Goal: Task Accomplishment & Management: Use online tool/utility

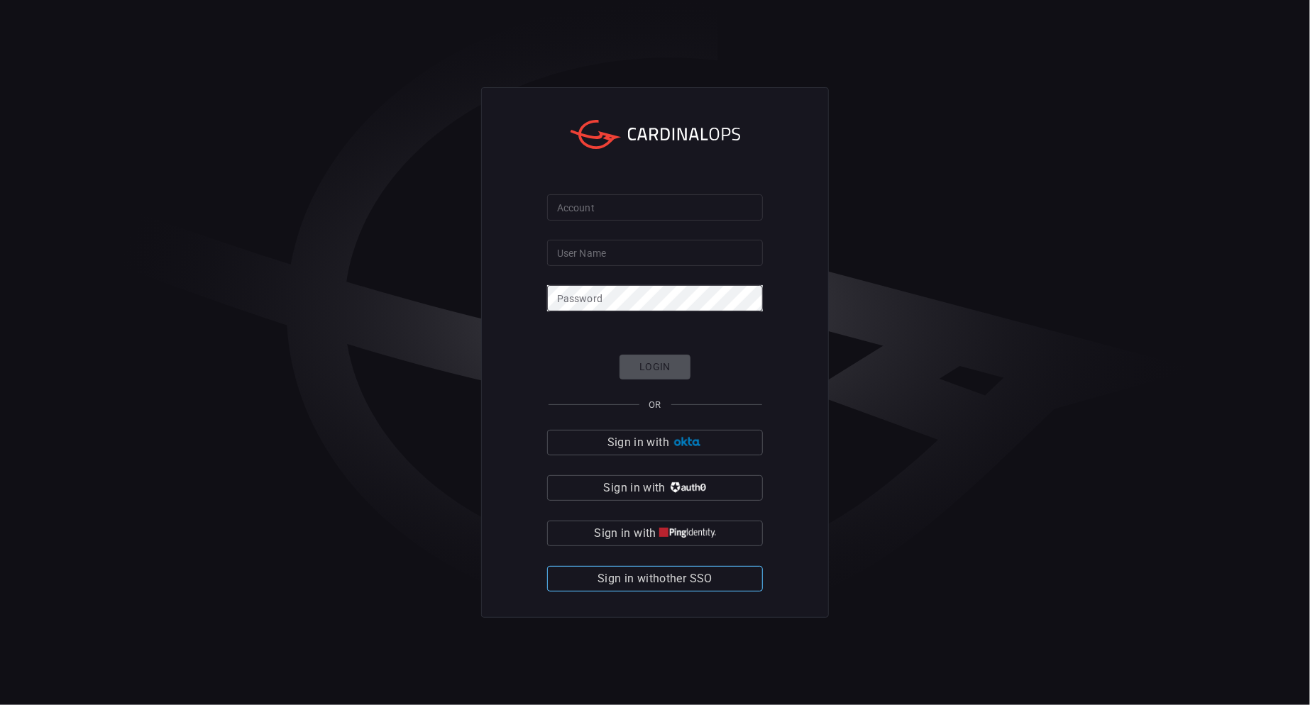
click at [682, 587] on span "Sign in with other SSO" at bounding box center [654, 579] width 115 height 20
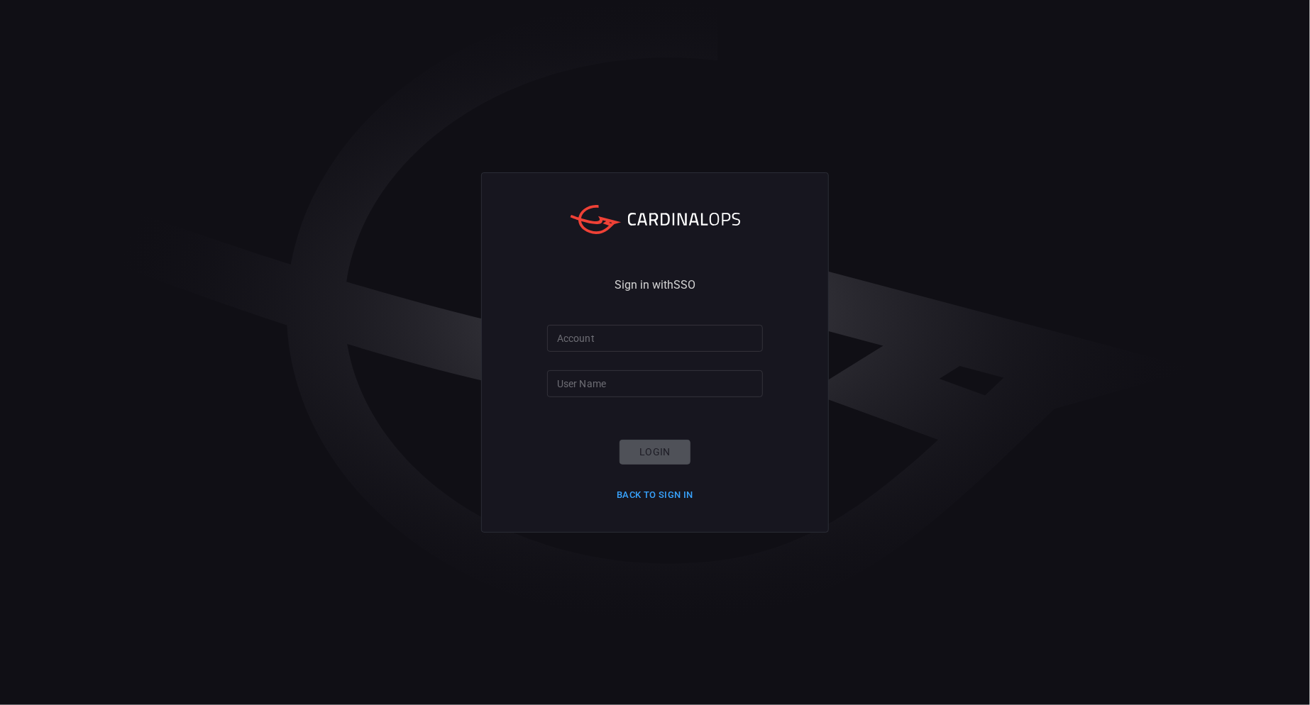
click at [634, 336] on input "Account" at bounding box center [655, 338] width 216 height 26
type input "wow"
type input "[PERSON_NAME].[PERSON_NAME]"
click button "Login" at bounding box center [654, 452] width 71 height 25
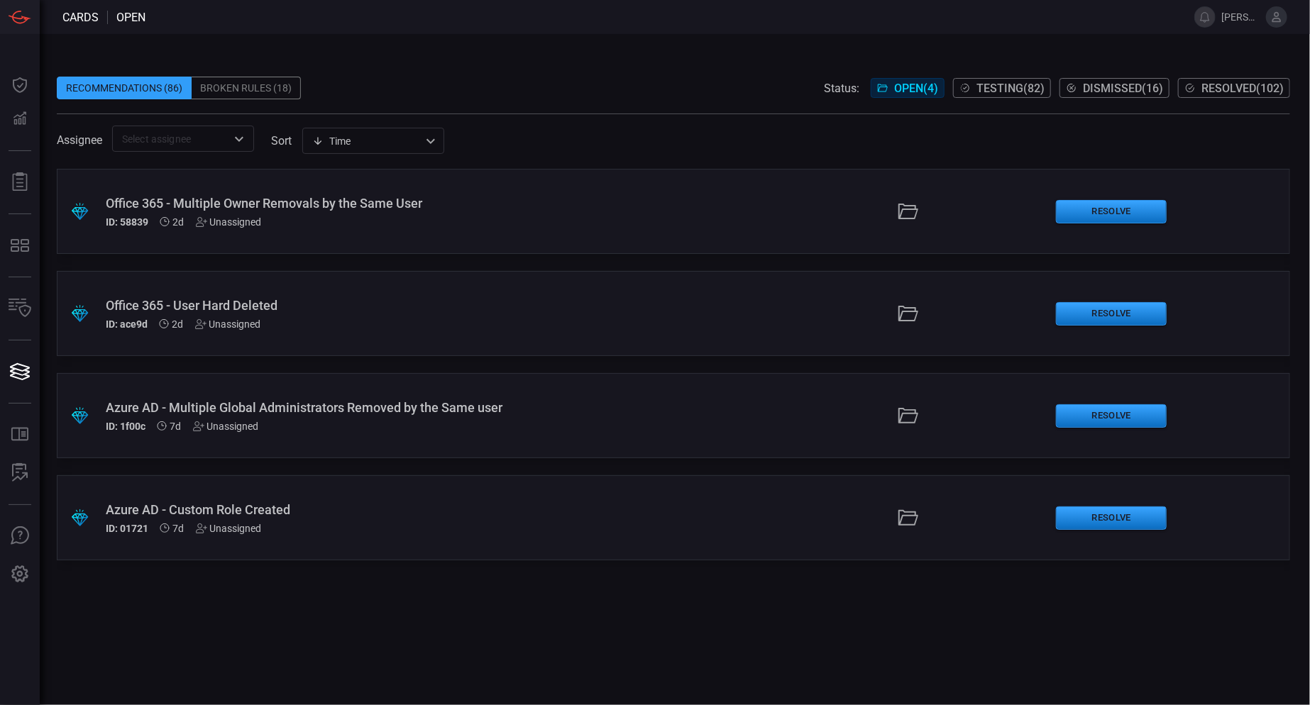
click at [618, 194] on div ".suggested_cards_icon{fill:url(#suggested_cards_icon);} Office 365 - Multiple O…" at bounding box center [673, 211] width 1233 height 85
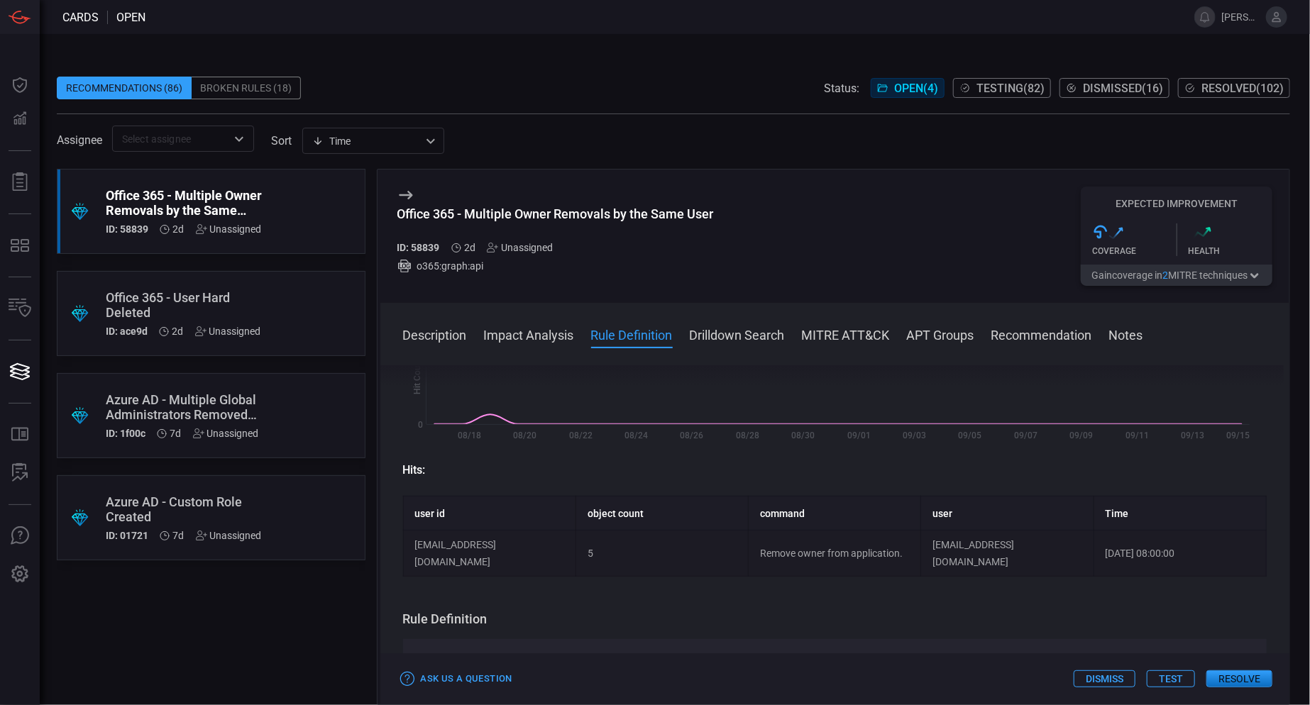
scroll to position [355, 0]
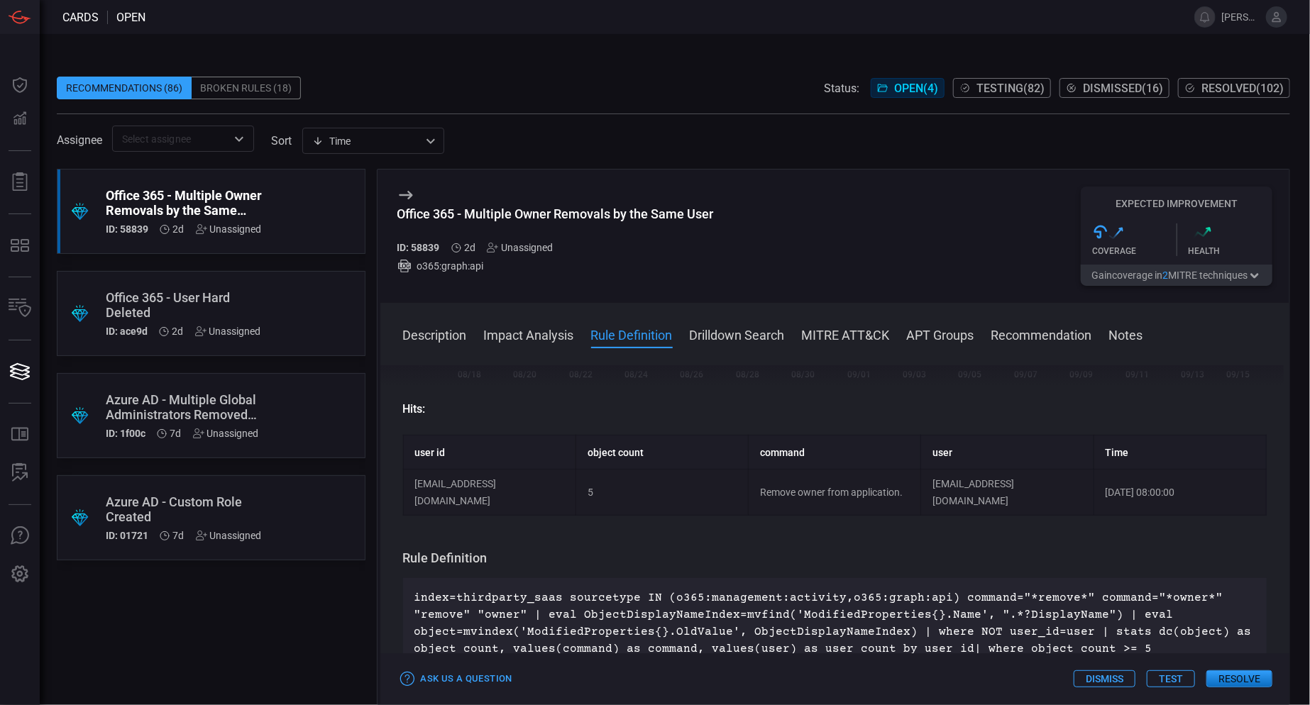
click at [1174, 678] on button "Test" at bounding box center [1171, 678] width 48 height 17
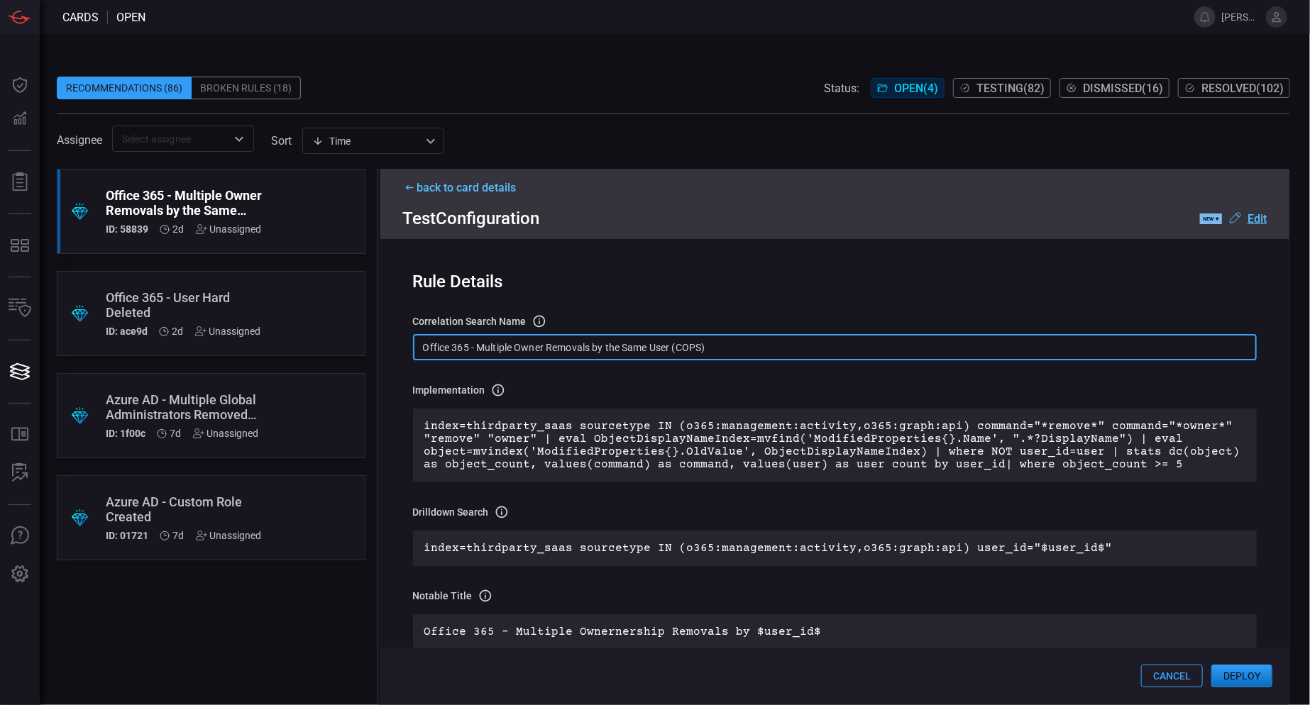
drag, startPoint x: 713, startPoint y: 353, endPoint x: 407, endPoint y: 348, distance: 306.5
click at [407, 348] on div "Rule Details correlation search Name Name of the correlation search that will b…" at bounding box center [835, 471] width 910 height 465
click at [1240, 680] on button "Deploy" at bounding box center [1241, 676] width 61 height 23
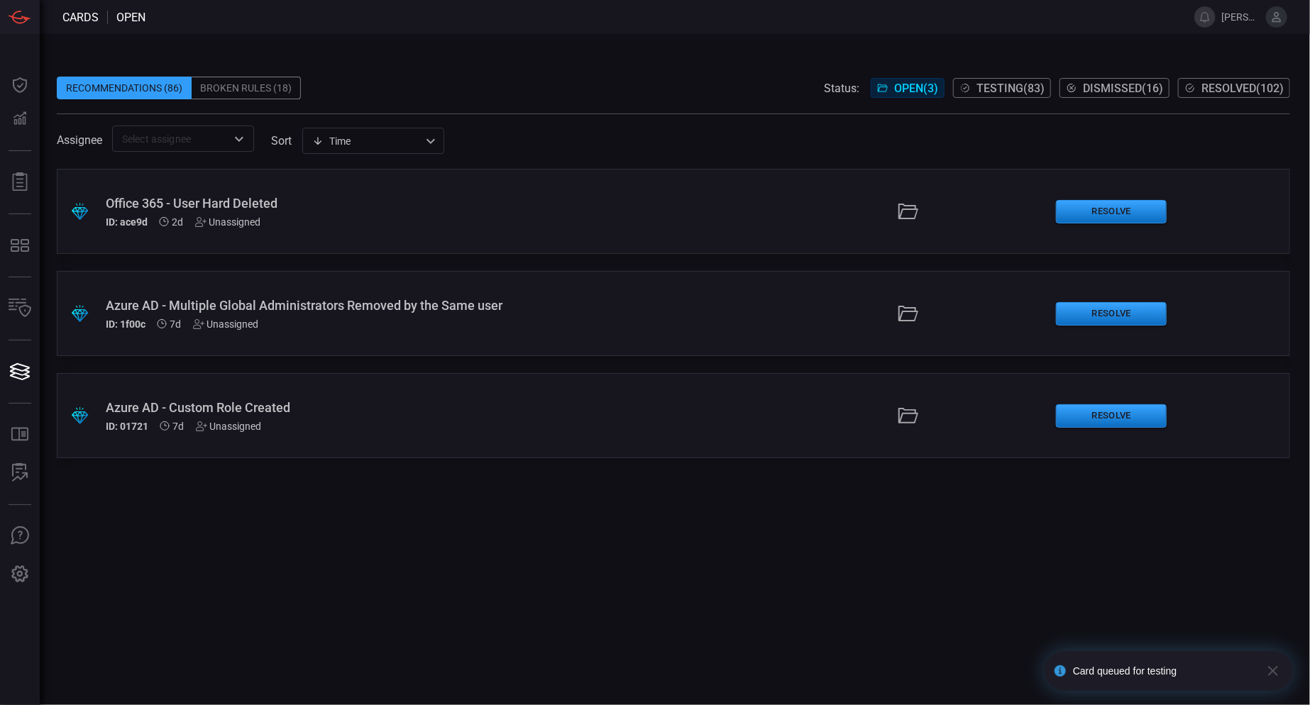
click at [422, 202] on div "Office 365 - User Hard Deleted" at bounding box center [316, 203] width 421 height 15
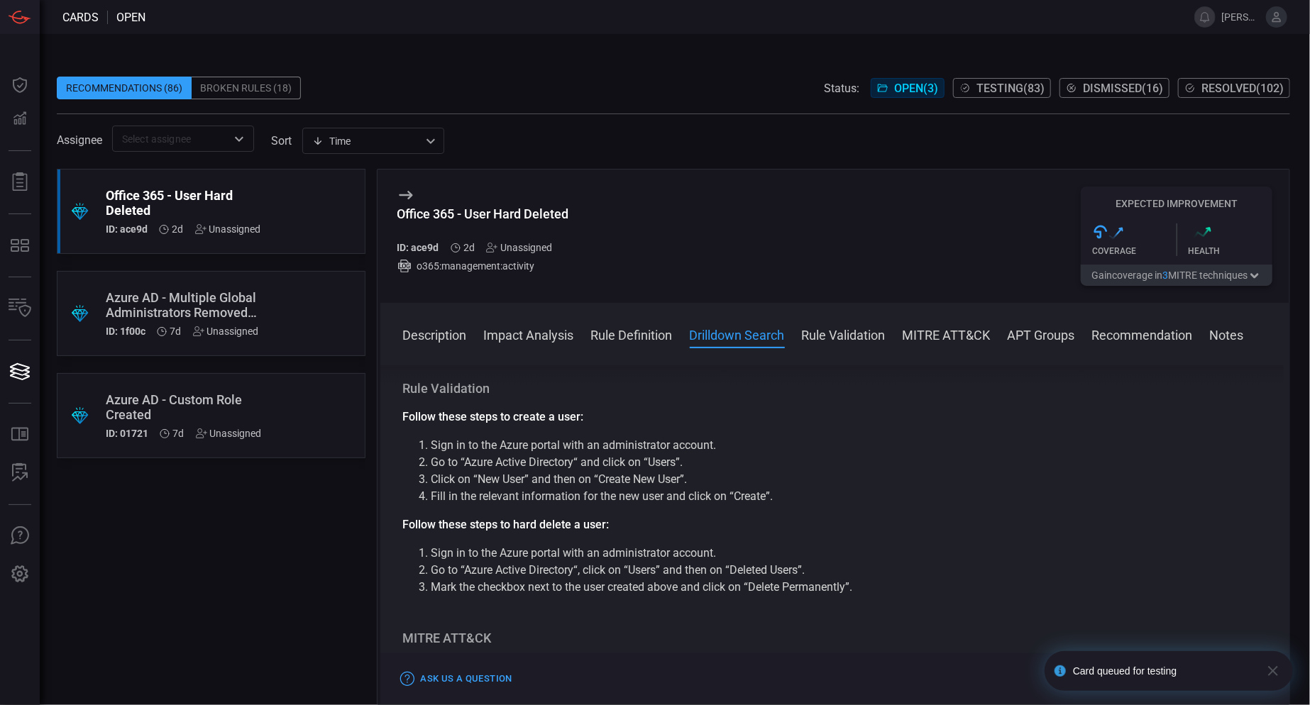
scroll to position [922, 0]
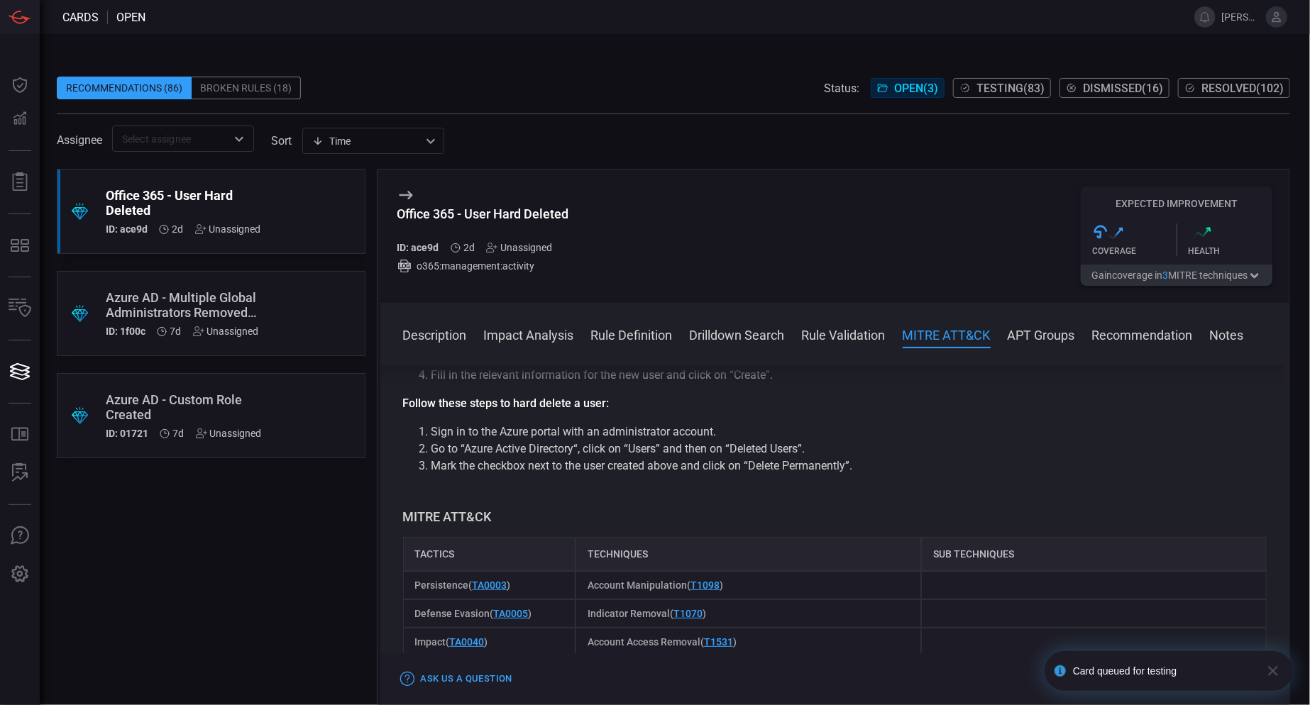
click at [1273, 667] on icon "button" at bounding box center [1272, 671] width 17 height 17
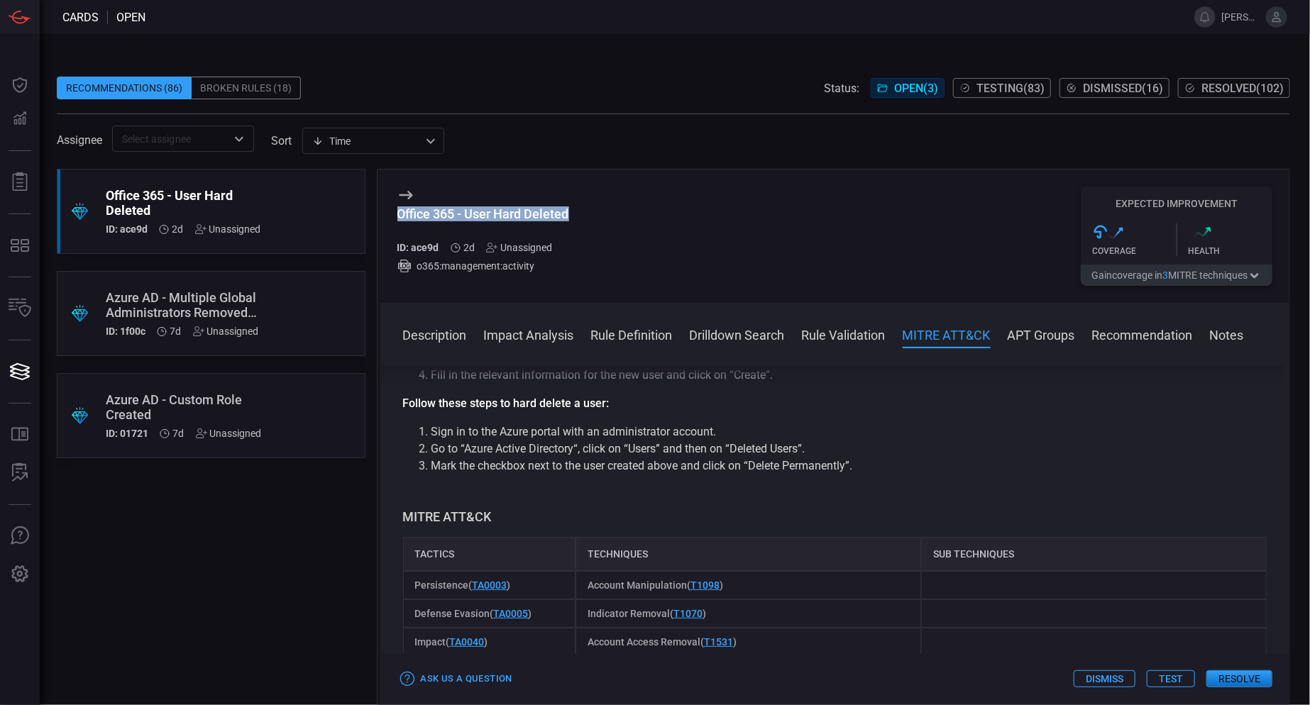
drag, startPoint x: 484, startPoint y: 211, endPoint x: 388, endPoint y: 213, distance: 95.8
click at [388, 213] on div "Office 365 - User Hard Deleted ID: ace9d 2d Unassigned o365:management:activity…" at bounding box center [835, 236] width 910 height 133
copy div "Office 365 - User Hard Deleted"
click at [1170, 678] on button "Test" at bounding box center [1171, 678] width 48 height 17
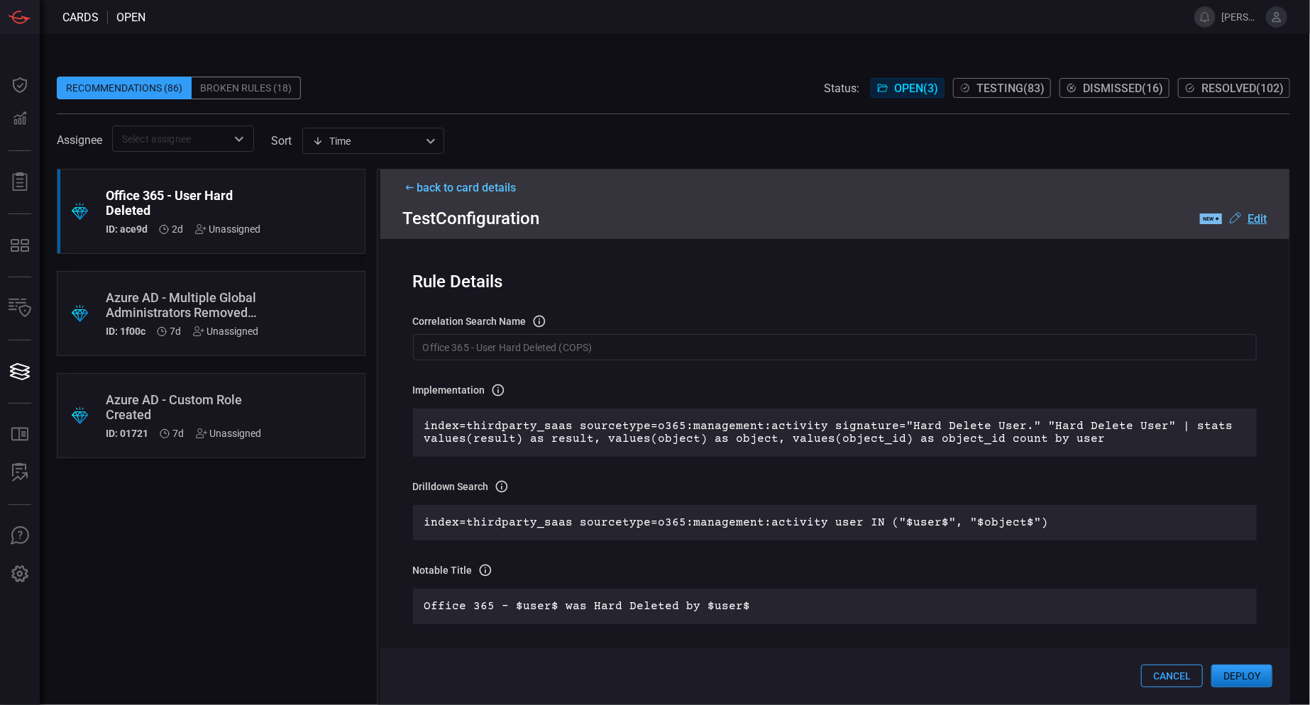
click at [1267, 672] on button "Deploy" at bounding box center [1241, 676] width 61 height 23
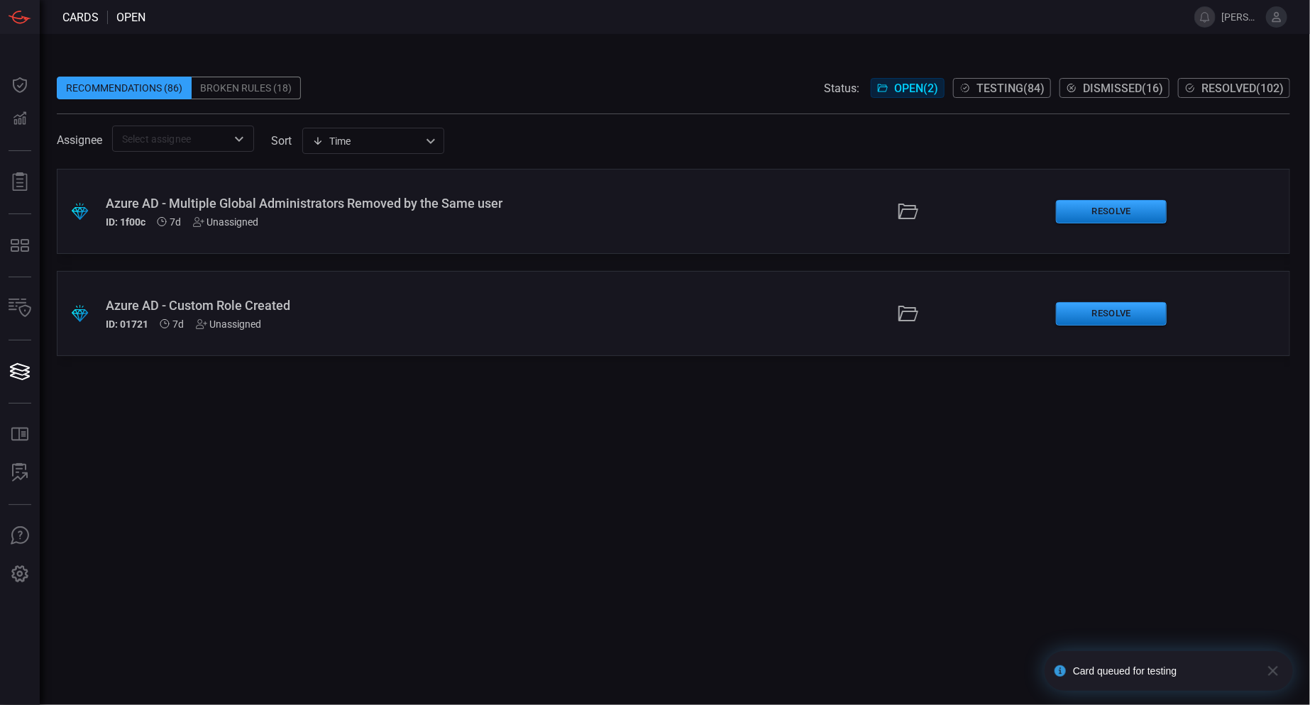
click at [823, 200] on div at bounding box center [908, 211] width 272 height 23
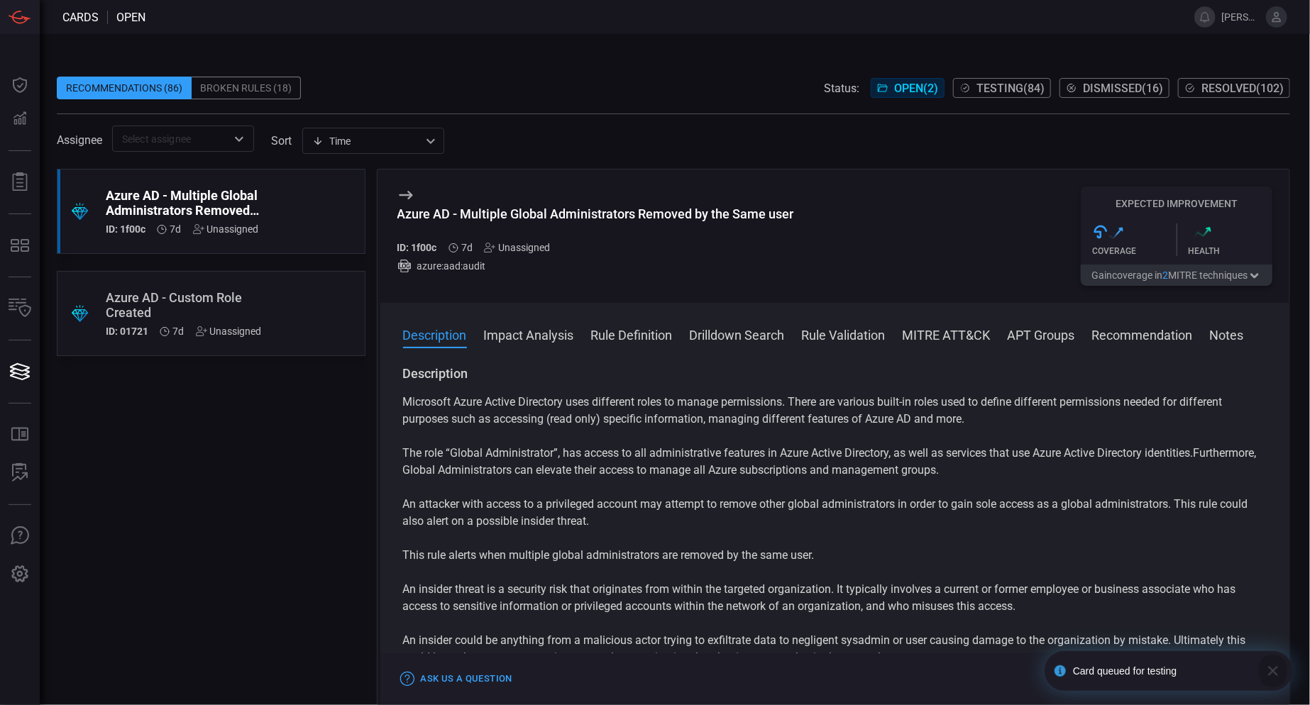
click at [1271, 666] on icon "button" at bounding box center [1272, 671] width 17 height 17
click at [1176, 683] on button "Test" at bounding box center [1171, 678] width 48 height 17
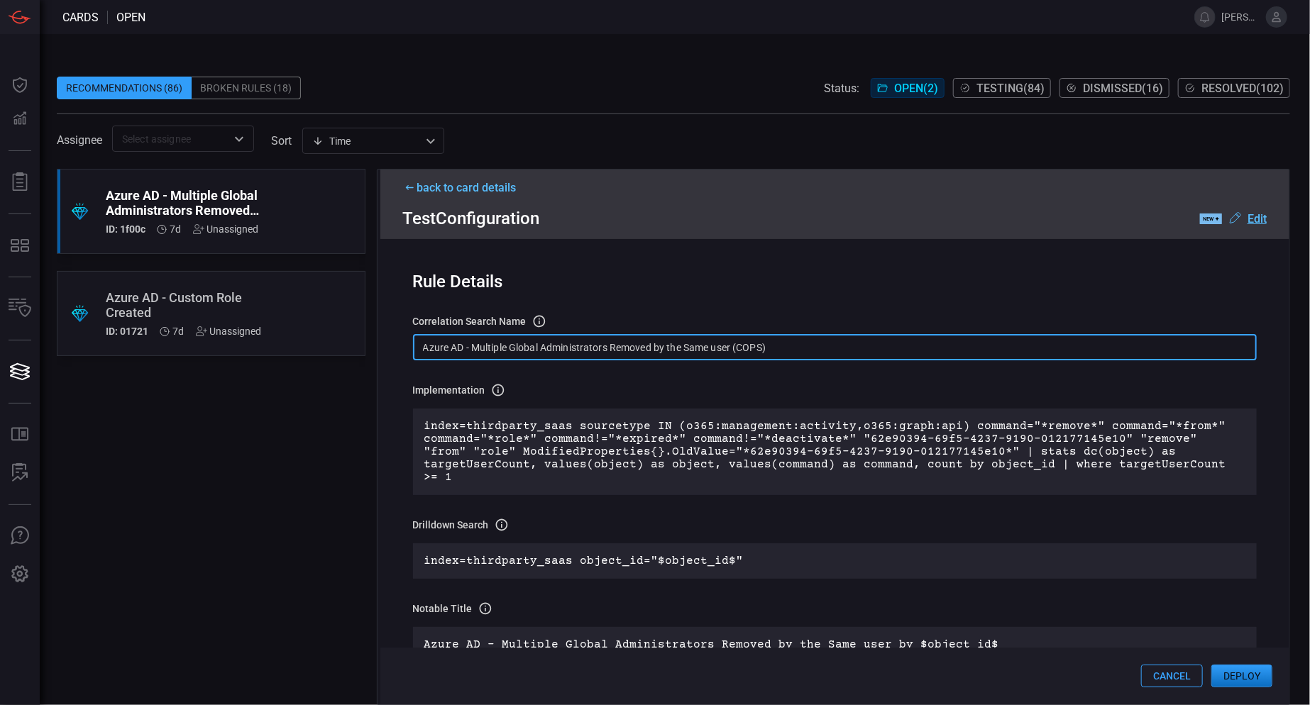
click at [815, 352] on input "Azure AD - Multiple Global Administrators Removed by the Same user (COPS)" at bounding box center [835, 347] width 844 height 26
click at [1244, 677] on button "Deploy" at bounding box center [1241, 676] width 61 height 23
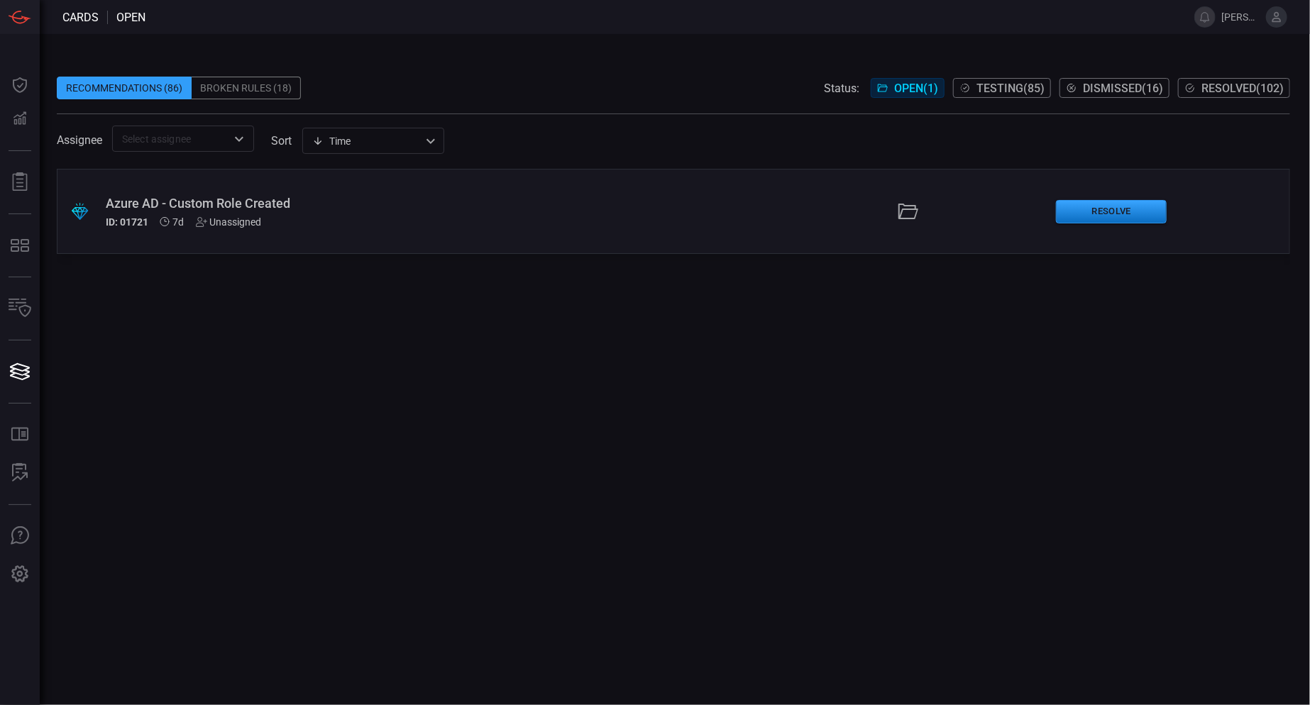
click at [387, 218] on div "ID: 01721 7d Unassigned" at bounding box center [316, 221] width 421 height 11
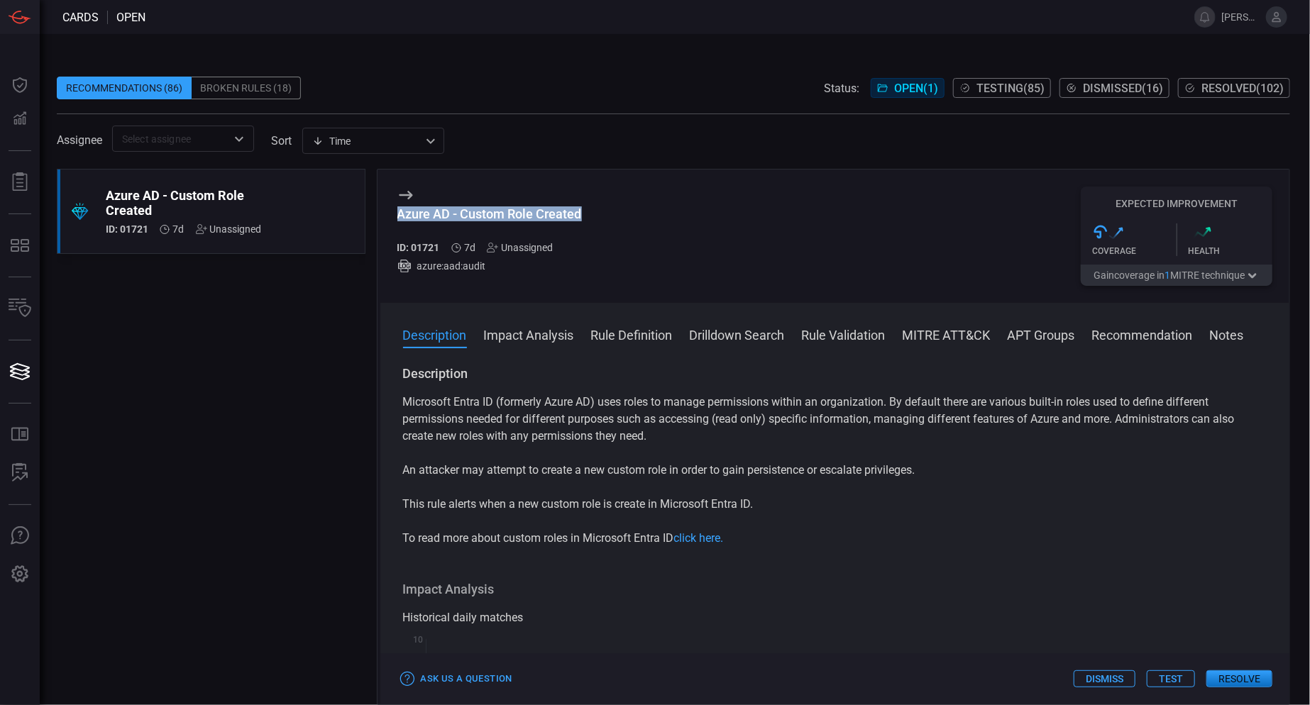
drag, startPoint x: 610, startPoint y: 213, endPoint x: 390, endPoint y: 214, distance: 220.7
click at [390, 214] on div "Azure AD - Custom Role Created ID: 01721 7d Unassigned azure:aad:audit Expected…" at bounding box center [835, 236] width 910 height 133
copy div "Azure AD - Custom Role Created"
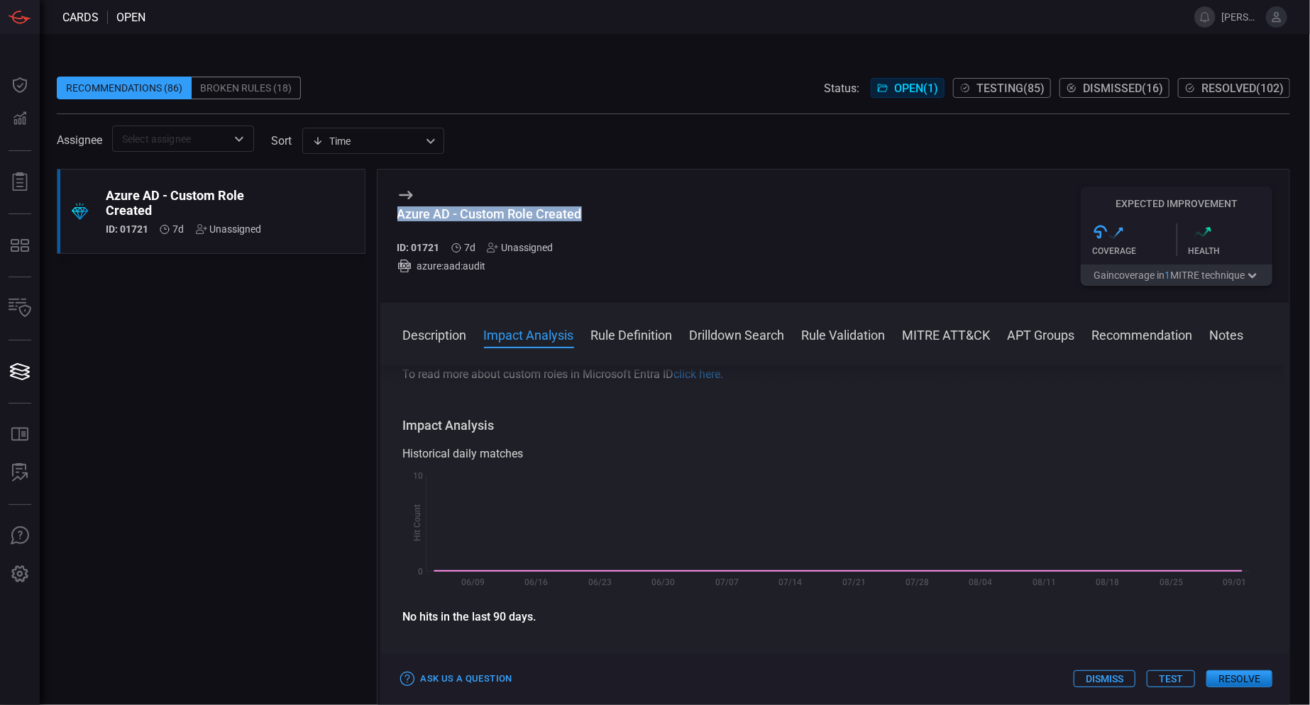
scroll to position [355, 0]
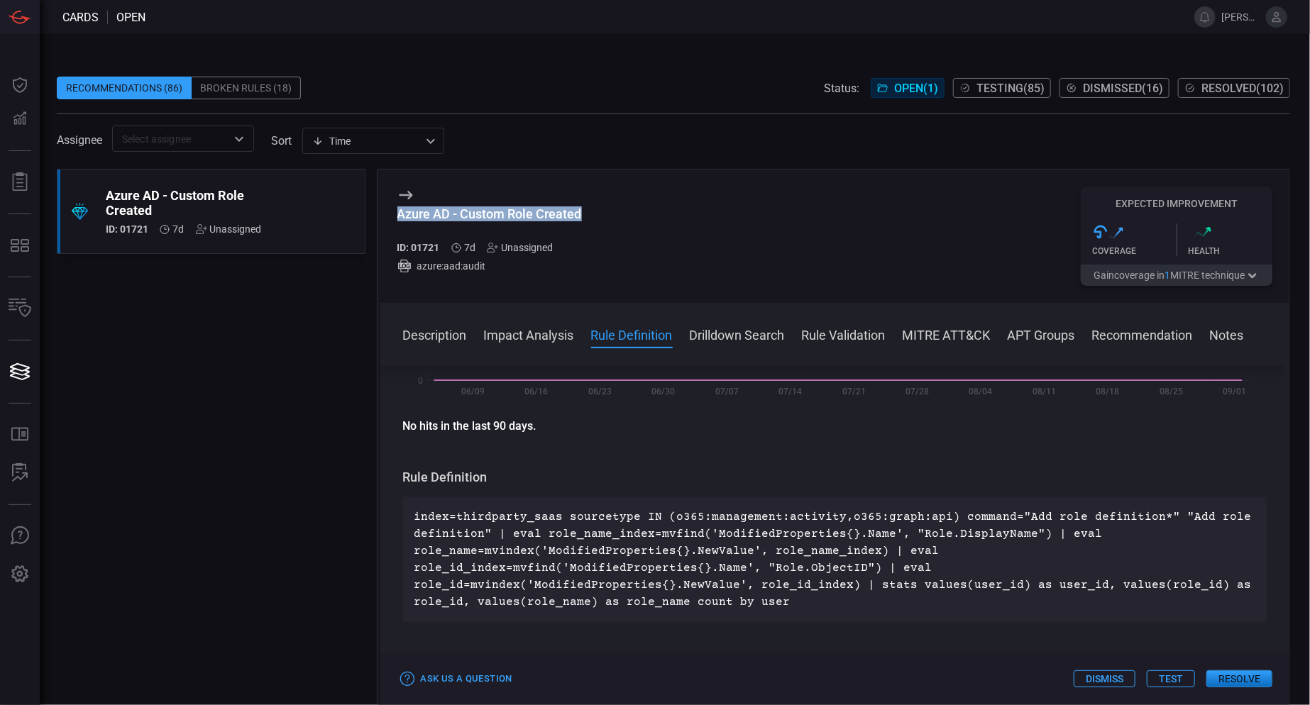
click at [1165, 680] on button "Test" at bounding box center [1171, 678] width 48 height 17
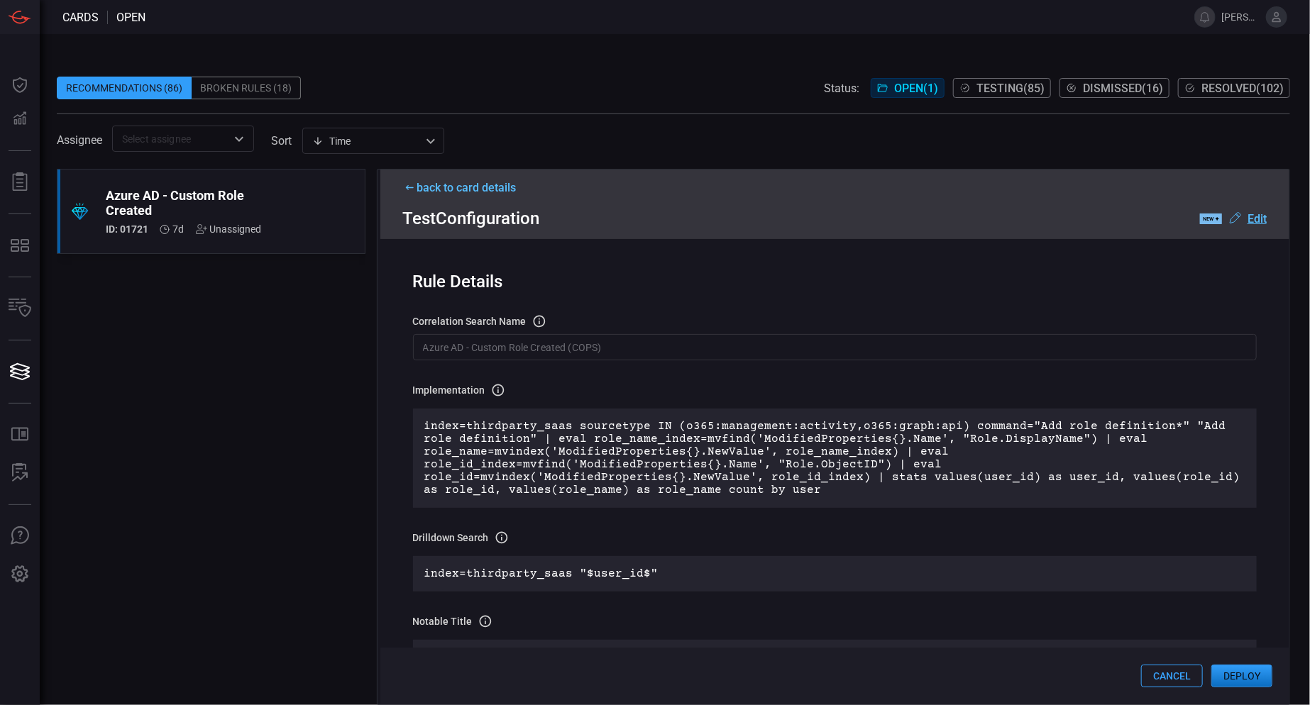
click at [1245, 680] on button "Deploy" at bounding box center [1241, 676] width 61 height 23
